Goal: Information Seeking & Learning: Learn about a topic

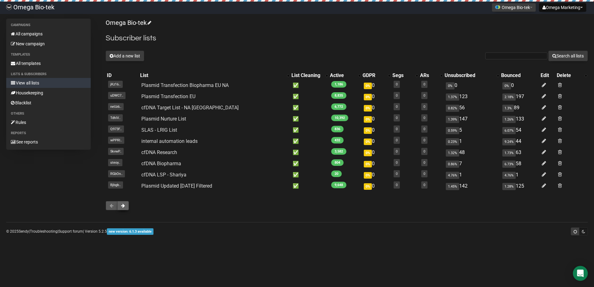
click at [122, 206] on span at bounding box center [123, 206] width 4 height 4
click at [126, 207] on button at bounding box center [123, 205] width 12 height 9
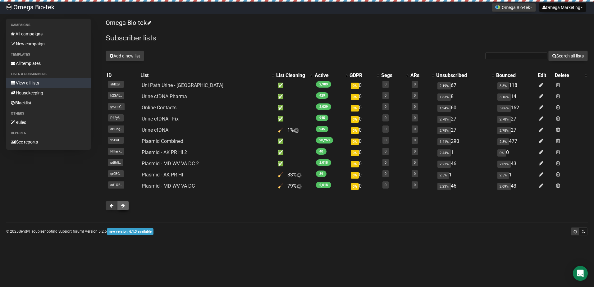
click at [124, 207] on span at bounding box center [123, 206] width 4 height 4
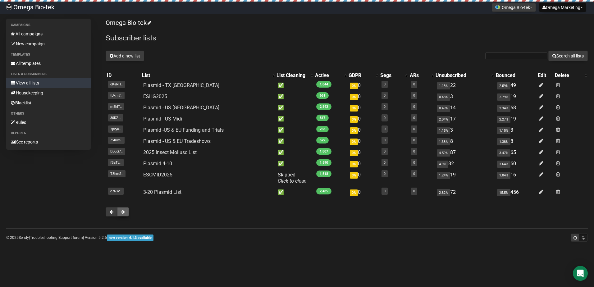
click at [124, 213] on span at bounding box center [123, 212] width 4 height 4
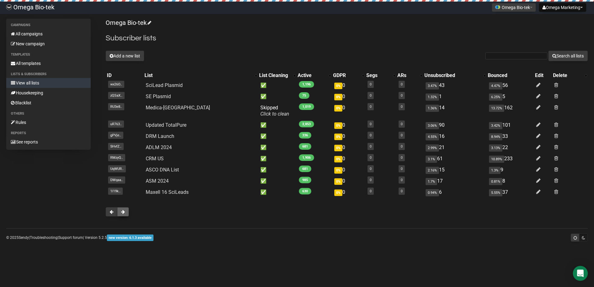
click at [124, 211] on span at bounding box center [123, 212] width 4 height 4
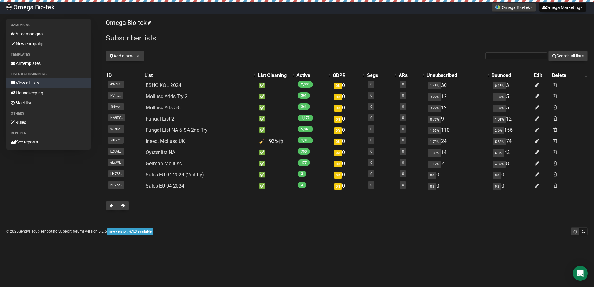
click at [124, 211] on div "Omega Bio-tek Subscriber lists Add a new list Search all lists List name Single…" at bounding box center [347, 118] width 482 height 198
click at [124, 206] on span at bounding box center [123, 206] width 4 height 4
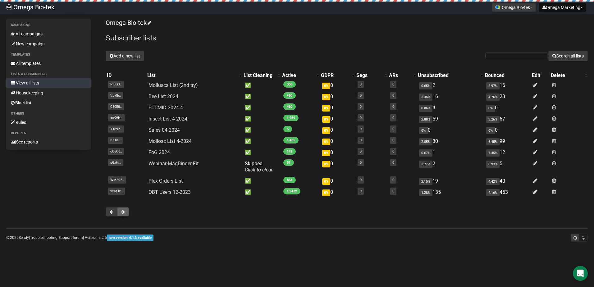
click at [122, 212] on span at bounding box center [123, 212] width 4 height 4
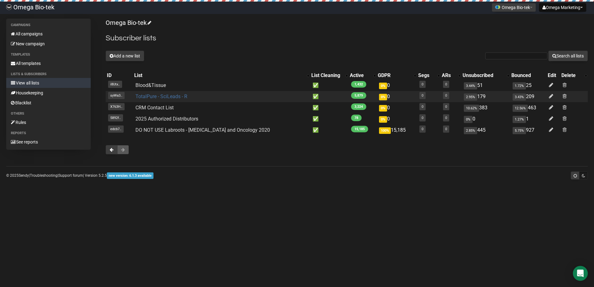
click at [174, 95] on link "TotalPure - SciLeads - R" at bounding box center [161, 97] width 52 height 6
